Goal: Information Seeking & Learning: Find specific fact

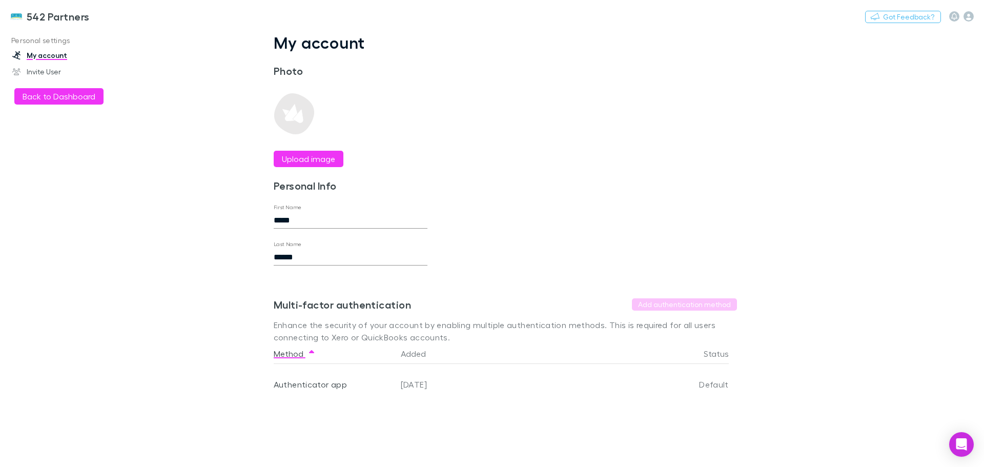
click at [27, 18] on h3 "542 Partners" at bounding box center [58, 16] width 63 height 12
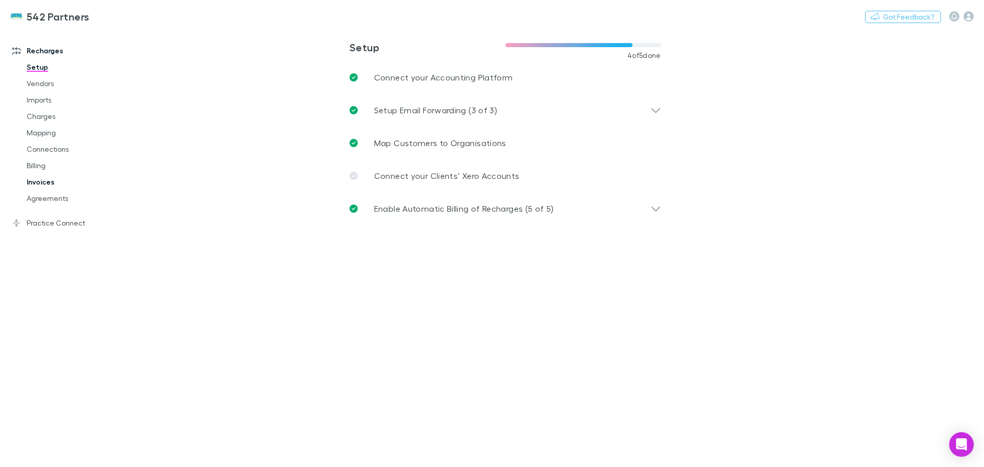
click at [43, 180] on link "Invoices" at bounding box center [77, 182] width 122 height 16
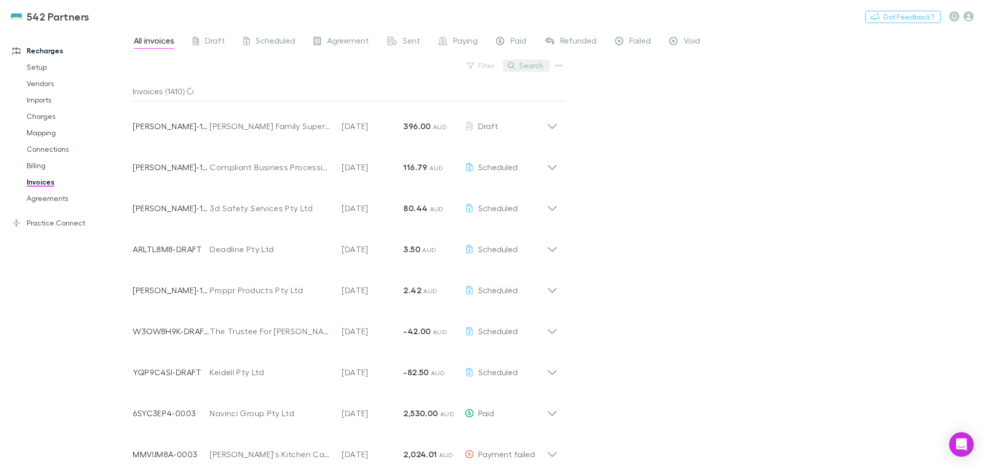
click at [530, 65] on button "Search" at bounding box center [526, 65] width 47 height 12
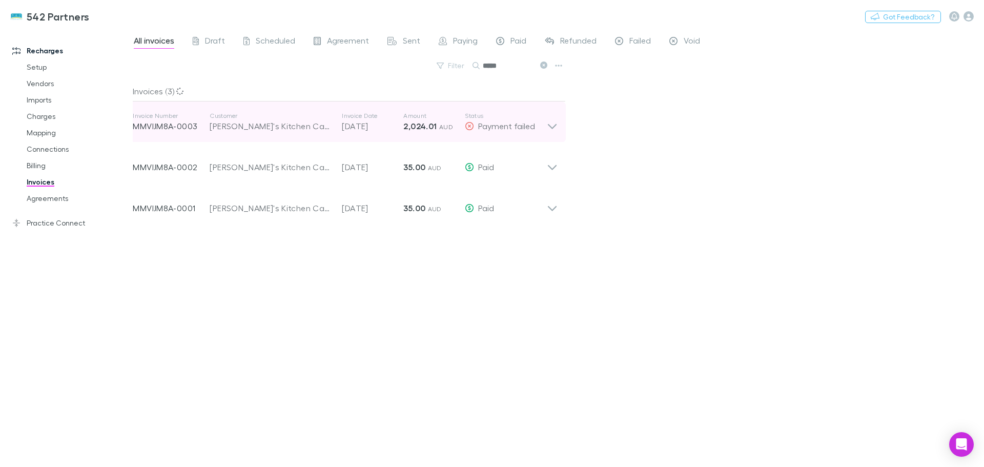
type input "*****"
click at [555, 126] on icon at bounding box center [552, 126] width 9 height 5
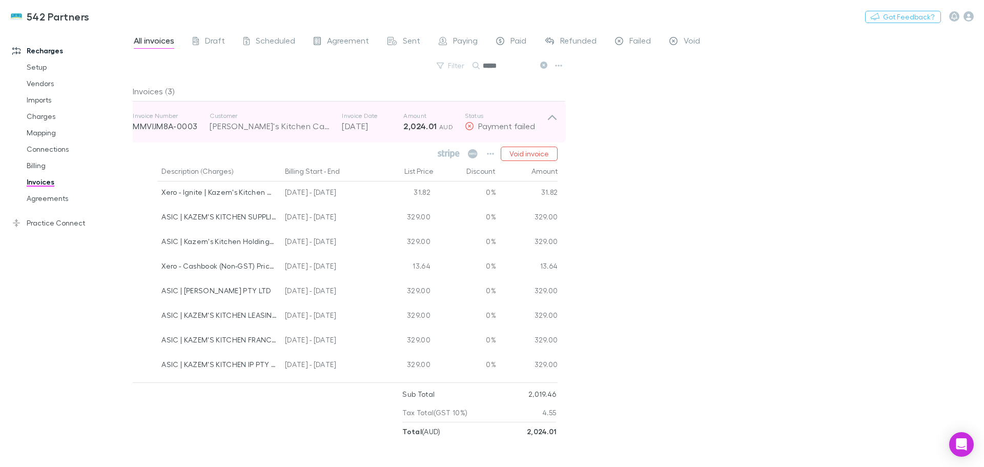
click at [151, 125] on p "MMVIJM8A-0003" at bounding box center [171, 126] width 77 height 12
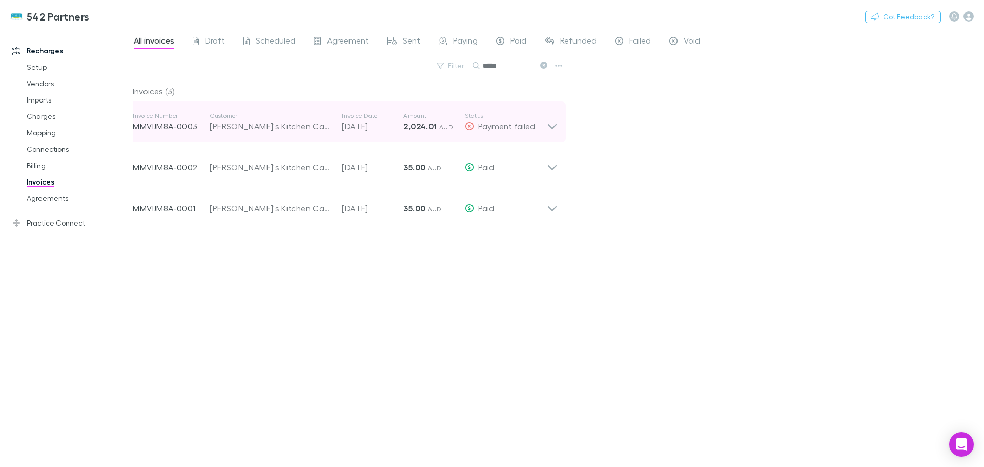
click at [555, 126] on icon at bounding box center [552, 126] width 9 height 5
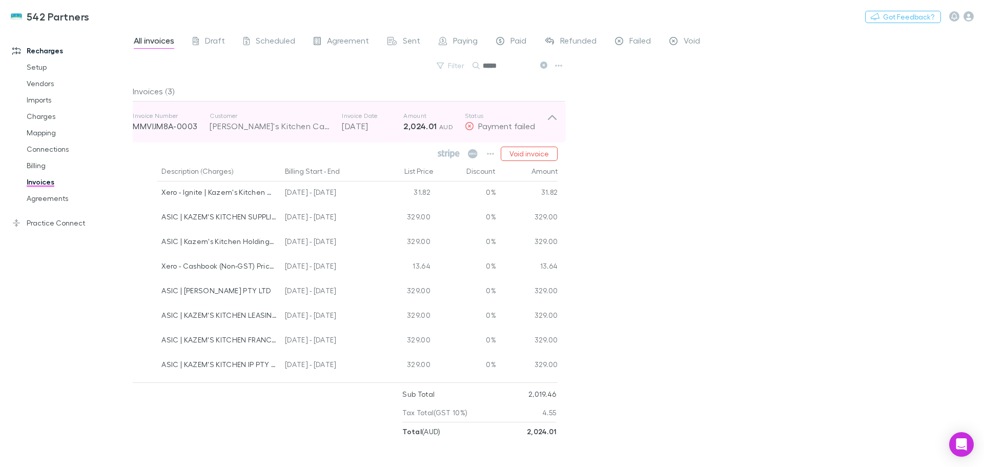
click at [554, 118] on icon at bounding box center [552, 122] width 11 height 21
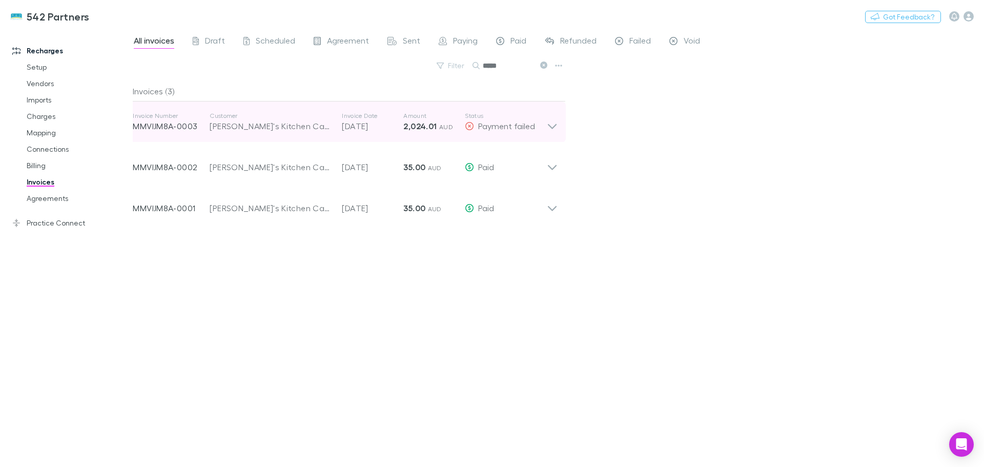
click at [553, 127] on icon at bounding box center [552, 126] width 9 height 5
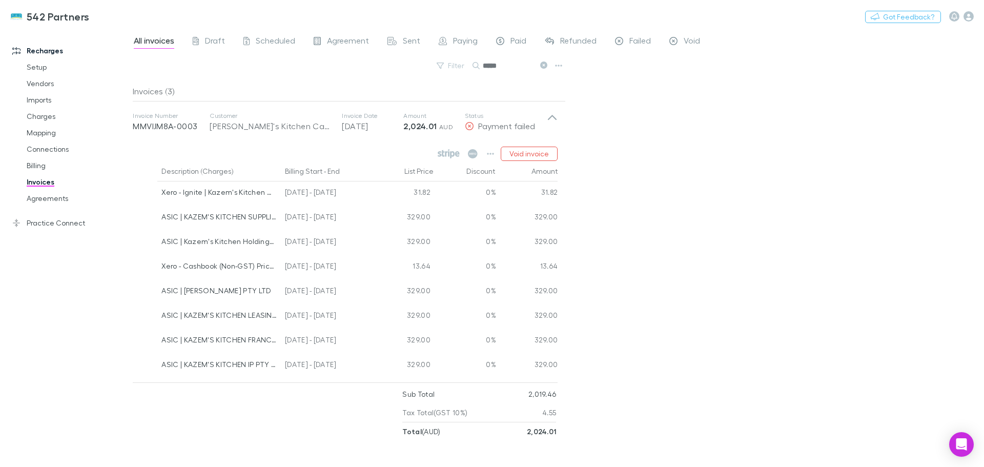
drag, startPoint x: 45, startPoint y: 180, endPoint x: 287, endPoint y: 145, distance: 244.6
click at [45, 180] on link "Invoices" at bounding box center [77, 182] width 122 height 16
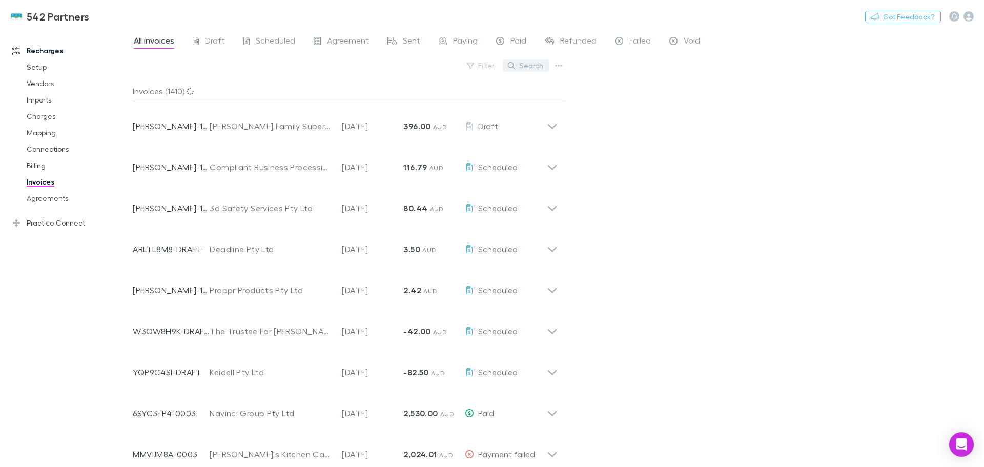
click at [544, 69] on button "Search" at bounding box center [526, 65] width 47 height 12
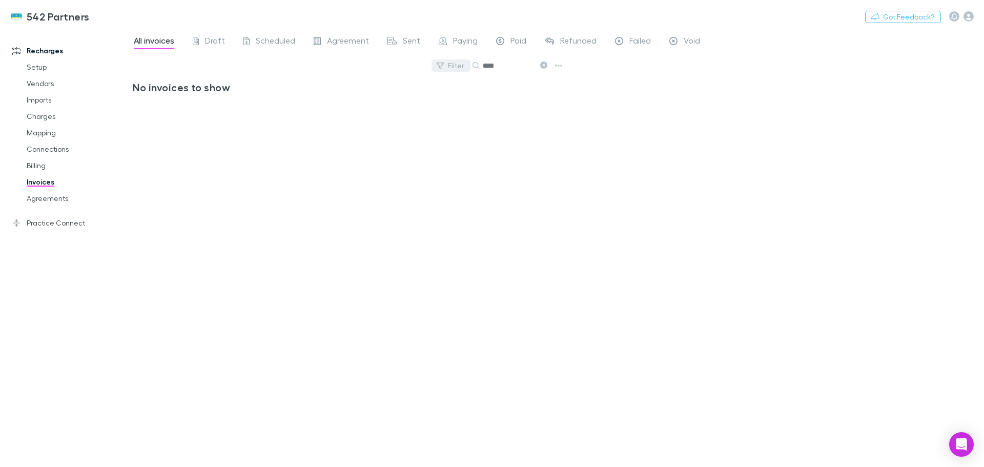
drag, startPoint x: 514, startPoint y: 64, endPoint x: 464, endPoint y: 63, distance: 49.2
click at [464, 63] on div "Filter Search ****" at bounding box center [349, 69] width 433 height 23
drag, startPoint x: 513, startPoint y: 66, endPoint x: 480, endPoint y: 68, distance: 32.8
click at [480, 66] on div "****" at bounding box center [511, 65] width 77 height 12
type input "***"
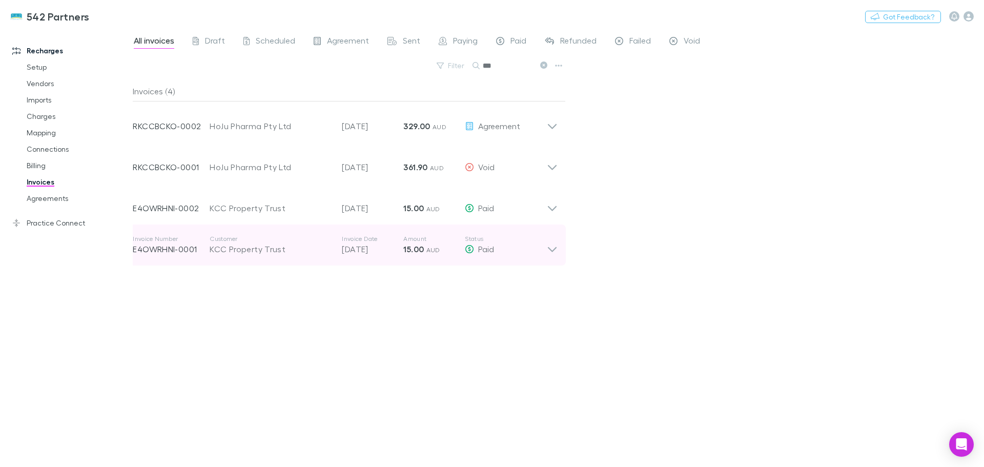
click at [550, 247] on icon at bounding box center [552, 245] width 11 height 21
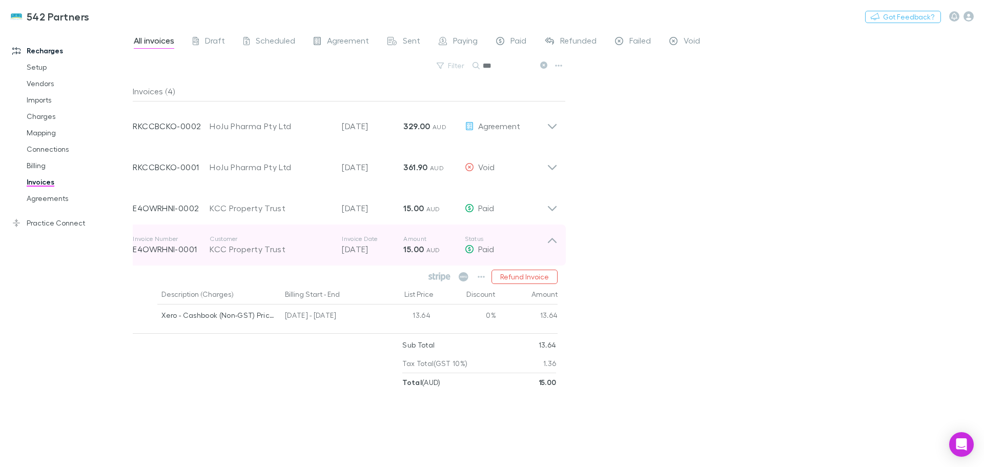
click at [554, 240] on icon at bounding box center [552, 240] width 9 height 5
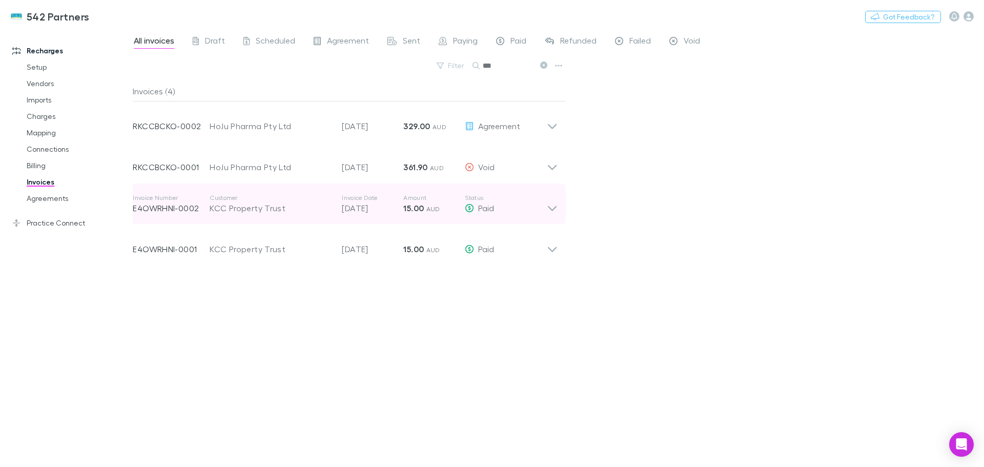
click at [551, 206] on icon at bounding box center [552, 204] width 11 height 21
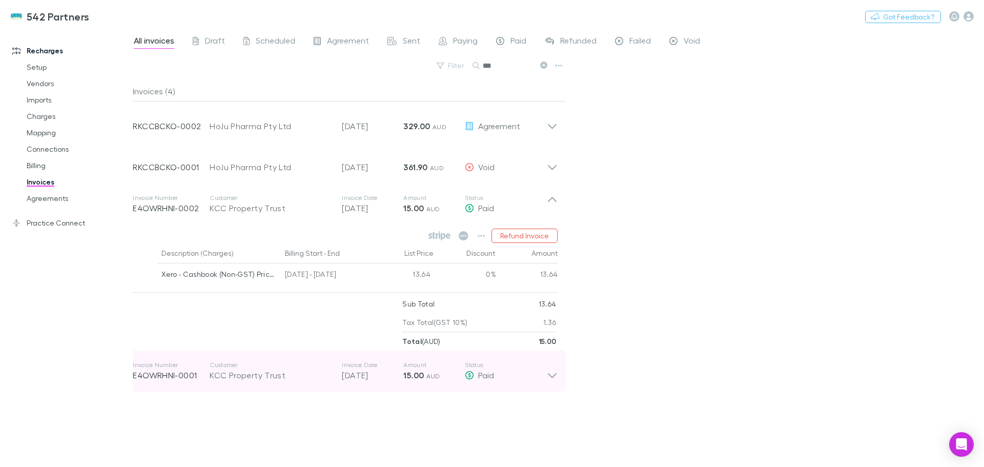
click at [554, 378] on icon at bounding box center [552, 371] width 11 height 21
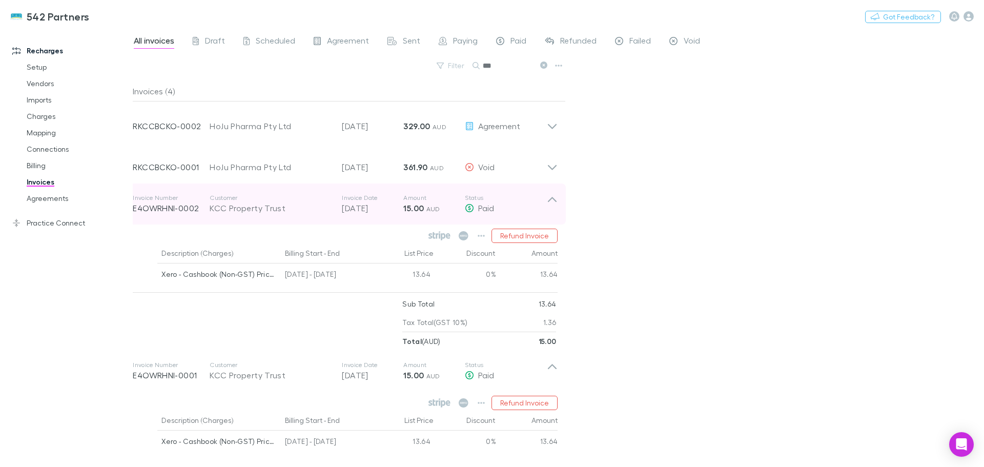
click at [555, 198] on icon at bounding box center [552, 204] width 11 height 21
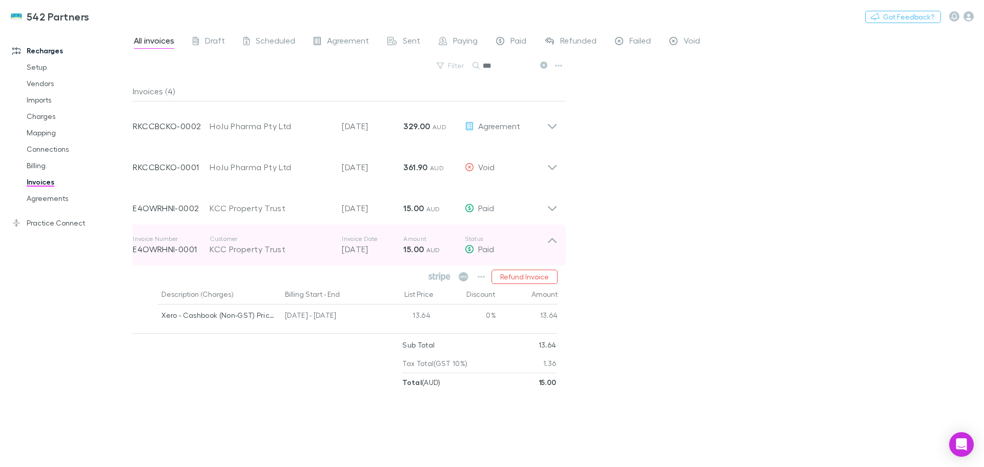
click at [553, 243] on icon at bounding box center [552, 245] width 11 height 21
